Goal: Information Seeking & Learning: Find specific fact

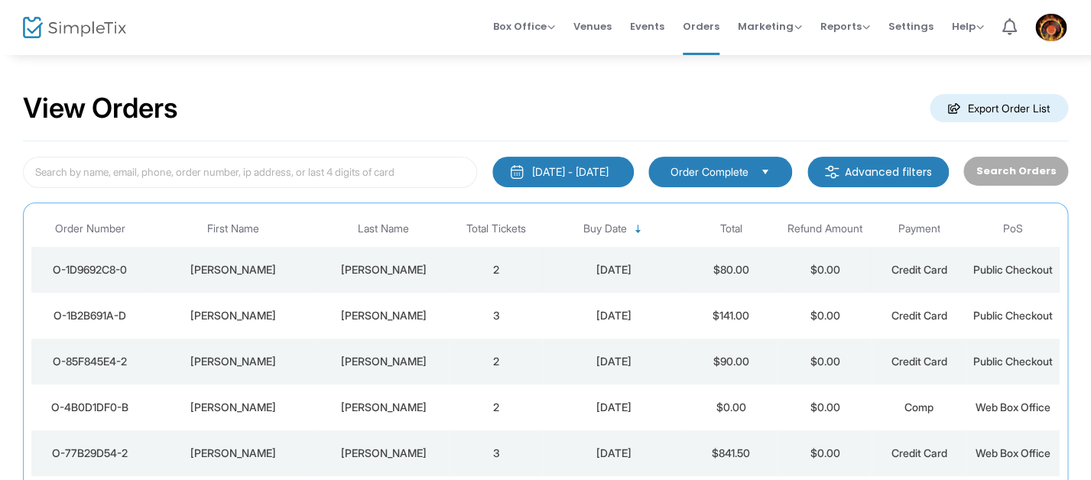
click at [557, 276] on div "[DATE]" at bounding box center [613, 269] width 133 height 15
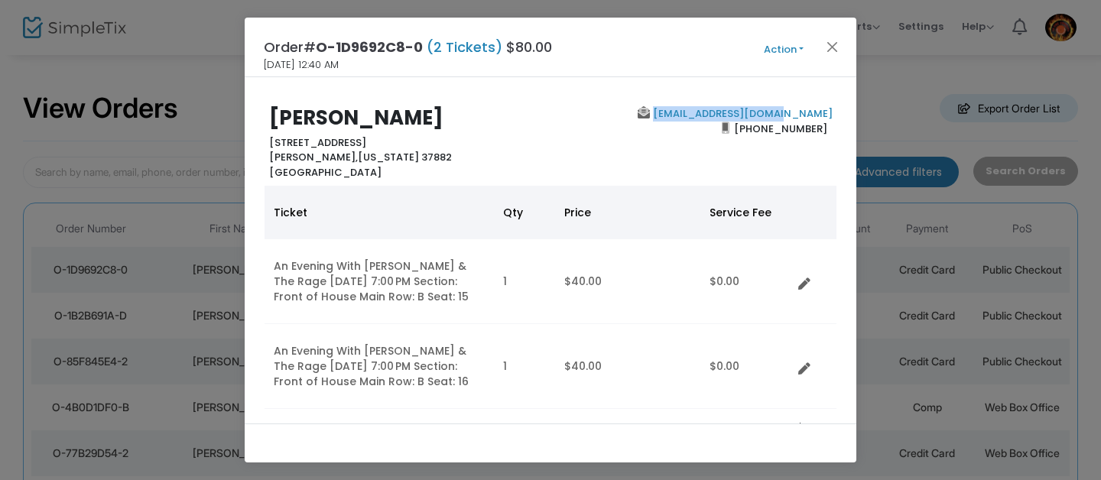
drag, startPoint x: 833, startPoint y: 114, endPoint x: 696, endPoint y: 112, distance: 137.6
click at [696, 112] on div "[PERSON_NAME] [STREET_ADDRESS][GEOGRAPHIC_DATA][PERSON_NAME][US_STATE][EMAIL_AD…" at bounding box center [550, 142] width 589 height 73
copy link "[EMAIL_ADDRESS][DOMAIN_NAME]"
click at [520, 117] on h2 "[PERSON_NAME]" at bounding box center [406, 118] width 274 height 24
click at [580, 172] on div "[EMAIL_ADDRESS][DOMAIN_NAME] [PHONE_NUMBER]" at bounding box center [694, 142] width 289 height 73
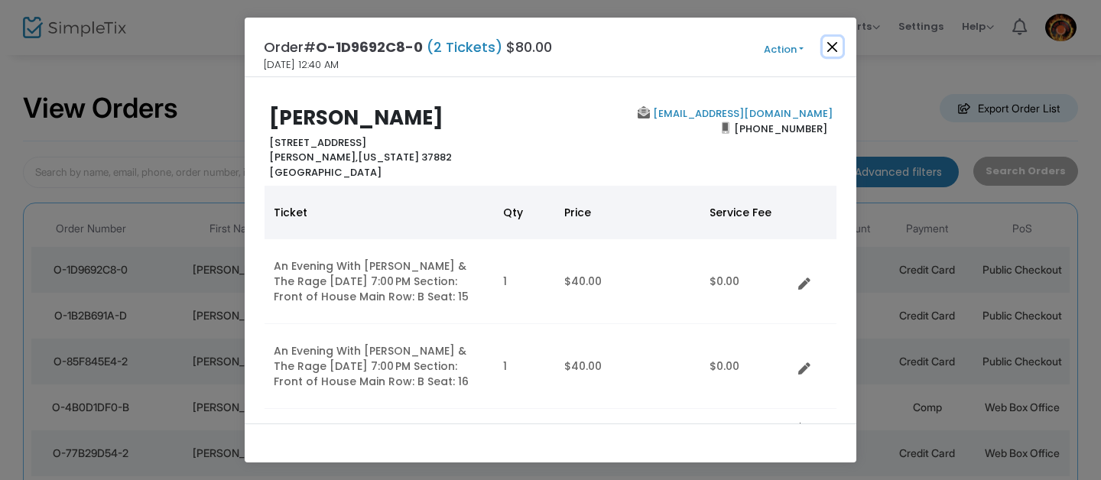
click at [836, 45] on button "Close" at bounding box center [833, 47] width 20 height 20
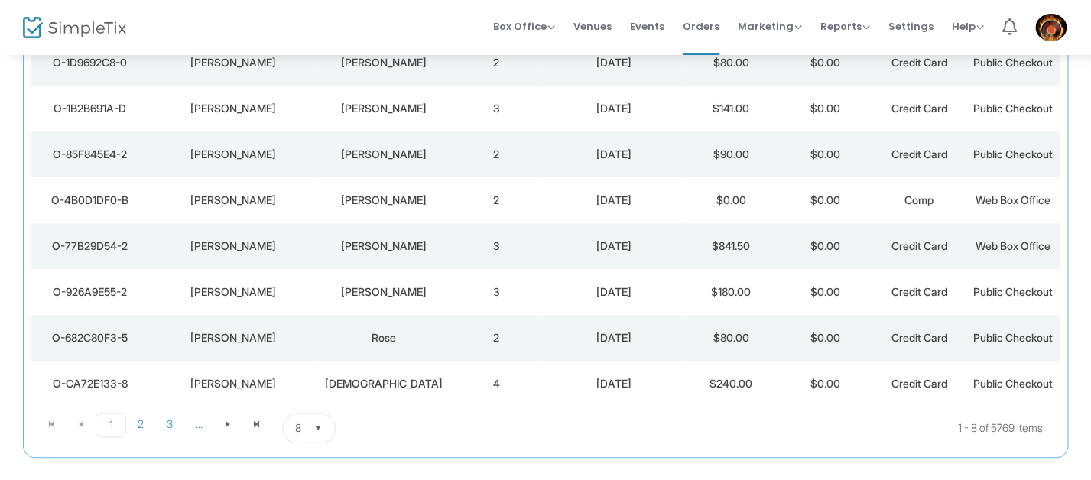
scroll to position [248, 0]
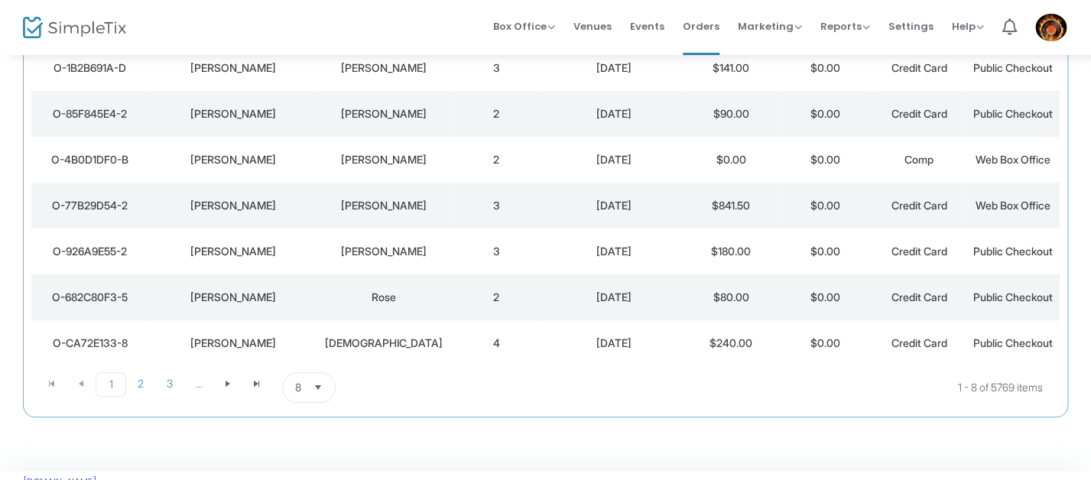
click at [459, 297] on td "2" at bounding box center [496, 297] width 94 height 46
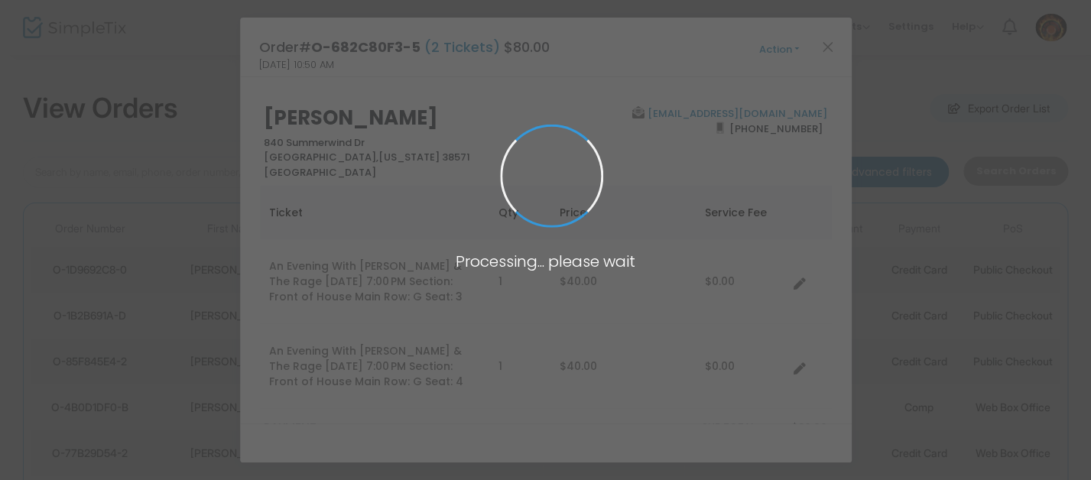
scroll to position [0, 0]
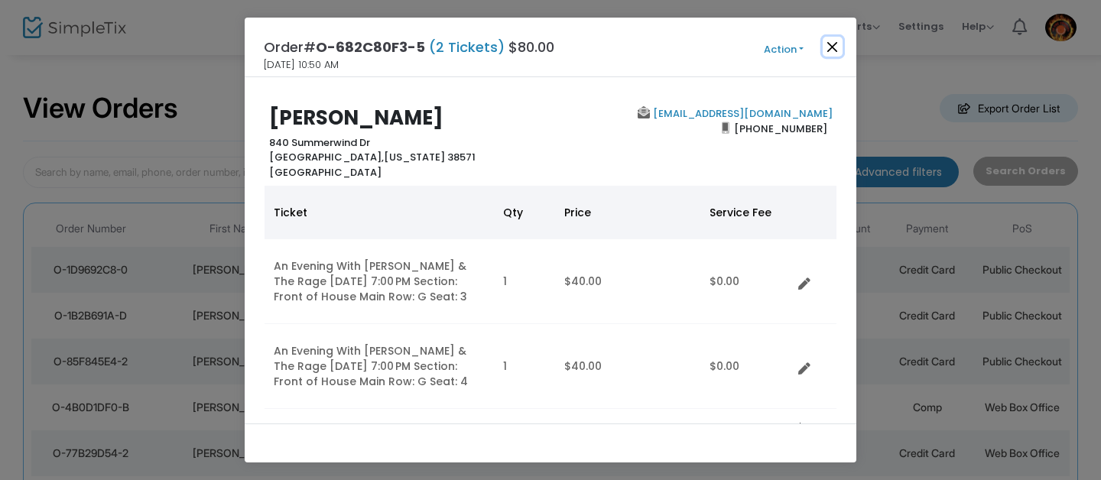
click at [830, 45] on button "Close" at bounding box center [833, 47] width 20 height 20
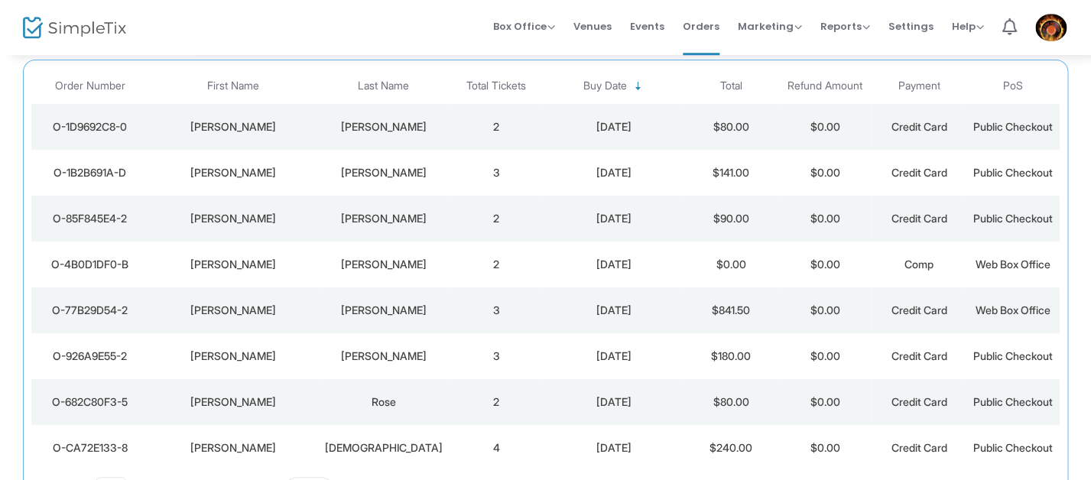
scroll to position [186, 0]
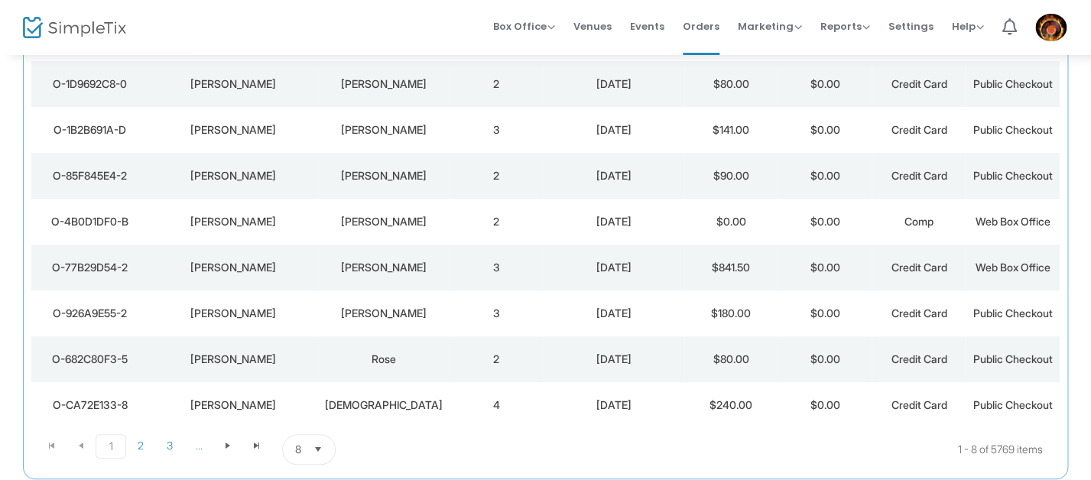
drag, startPoint x: 564, startPoint y: 363, endPoint x: 571, endPoint y: 355, distance: 10.3
click at [564, 363] on div "[DATE]" at bounding box center [613, 359] width 133 height 15
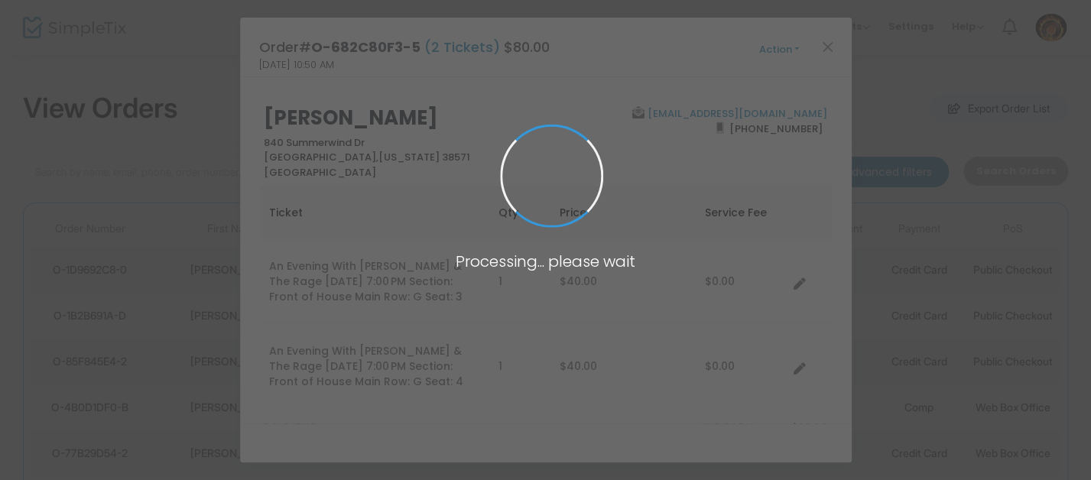
scroll to position [0, 0]
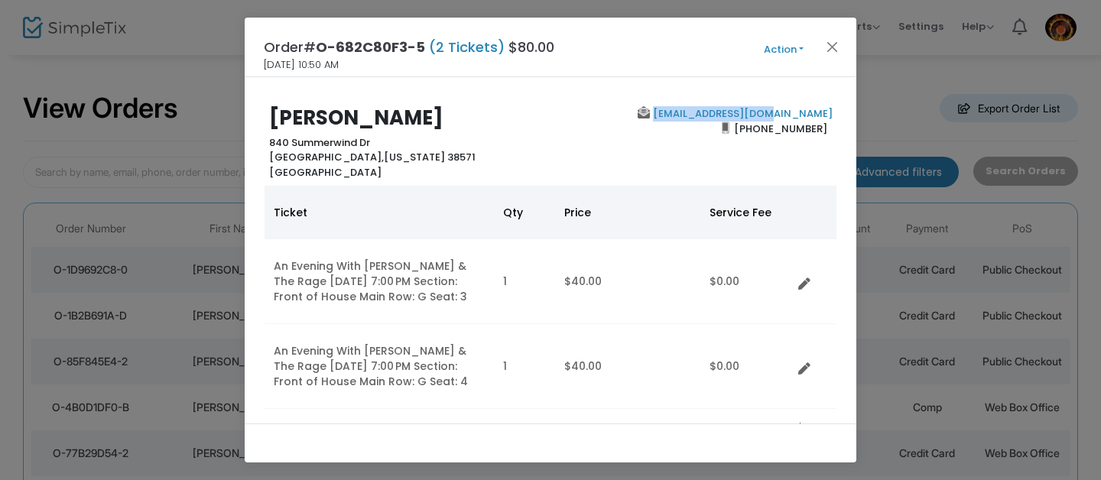
drag, startPoint x: 838, startPoint y: 115, endPoint x: 712, endPoint y: 117, distance: 125.4
click at [712, 117] on div "[PERSON_NAME] [STREET_ADDRESS][US_STATE] [EMAIL_ADDRESS][DOMAIN_NAME] [PHONE_NU…" at bounding box center [551, 250] width 612 height 346
copy link "[EMAIL_ADDRESS][DOMAIN_NAME]"
drag, startPoint x: 830, startPoint y: 50, endPoint x: 809, endPoint y: 74, distance: 32.5
click at [830, 50] on button "Close" at bounding box center [833, 47] width 20 height 20
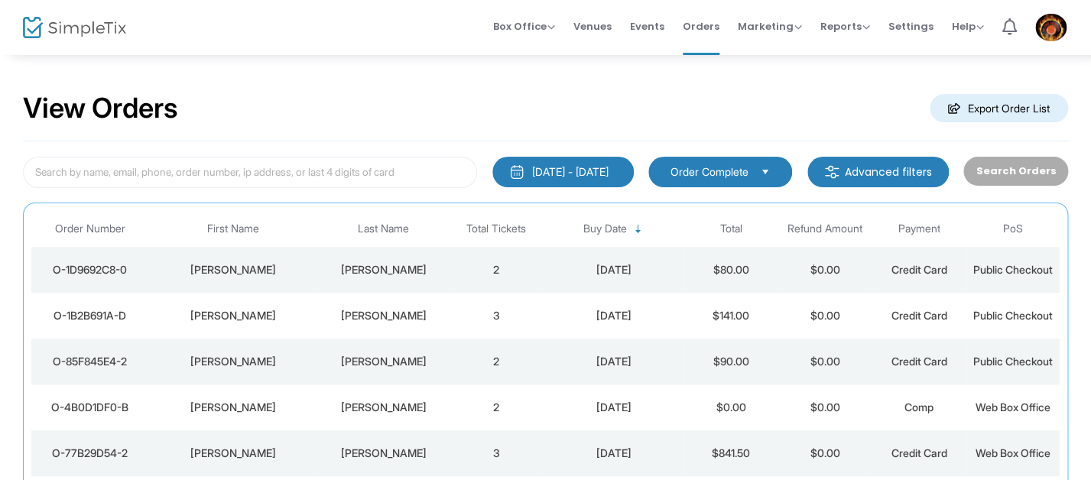
click at [557, 103] on div "View Orders Export Order List" at bounding box center [545, 108] width 1045 height 65
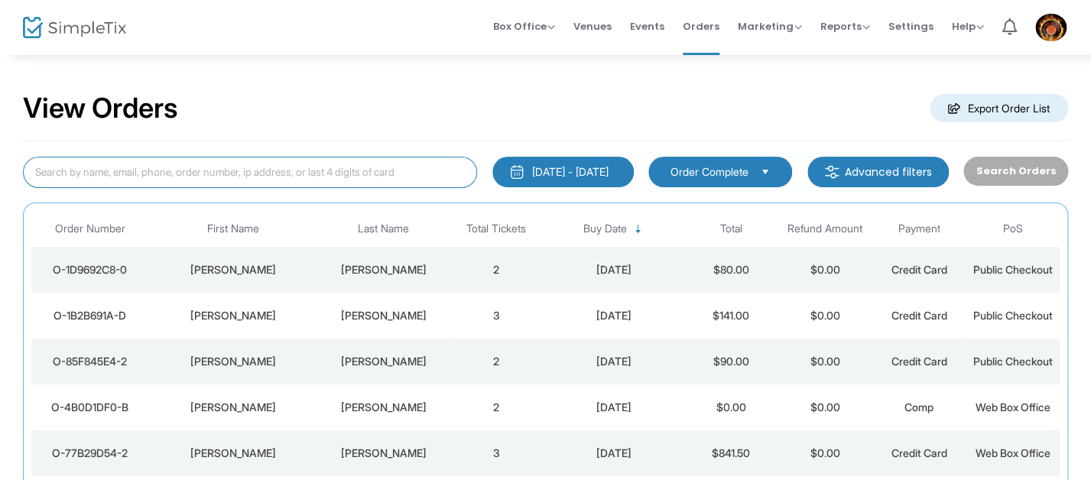
click at [322, 167] on input at bounding box center [250, 172] width 454 height 31
type input "manning"
